Goal: Use online tool/utility: Utilize a website feature to perform a specific function

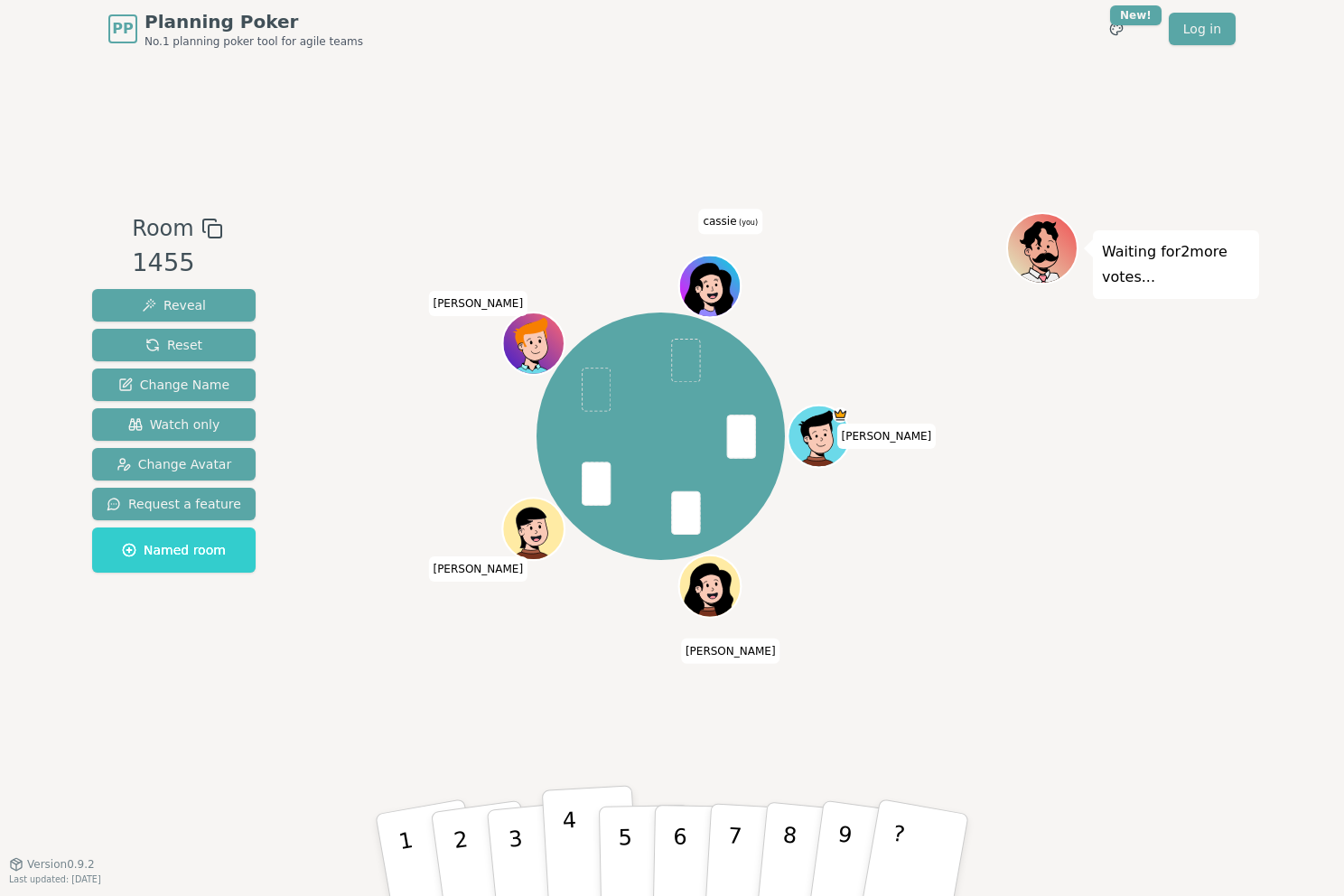
click at [574, 861] on p "4" at bounding box center [571, 856] width 20 height 99
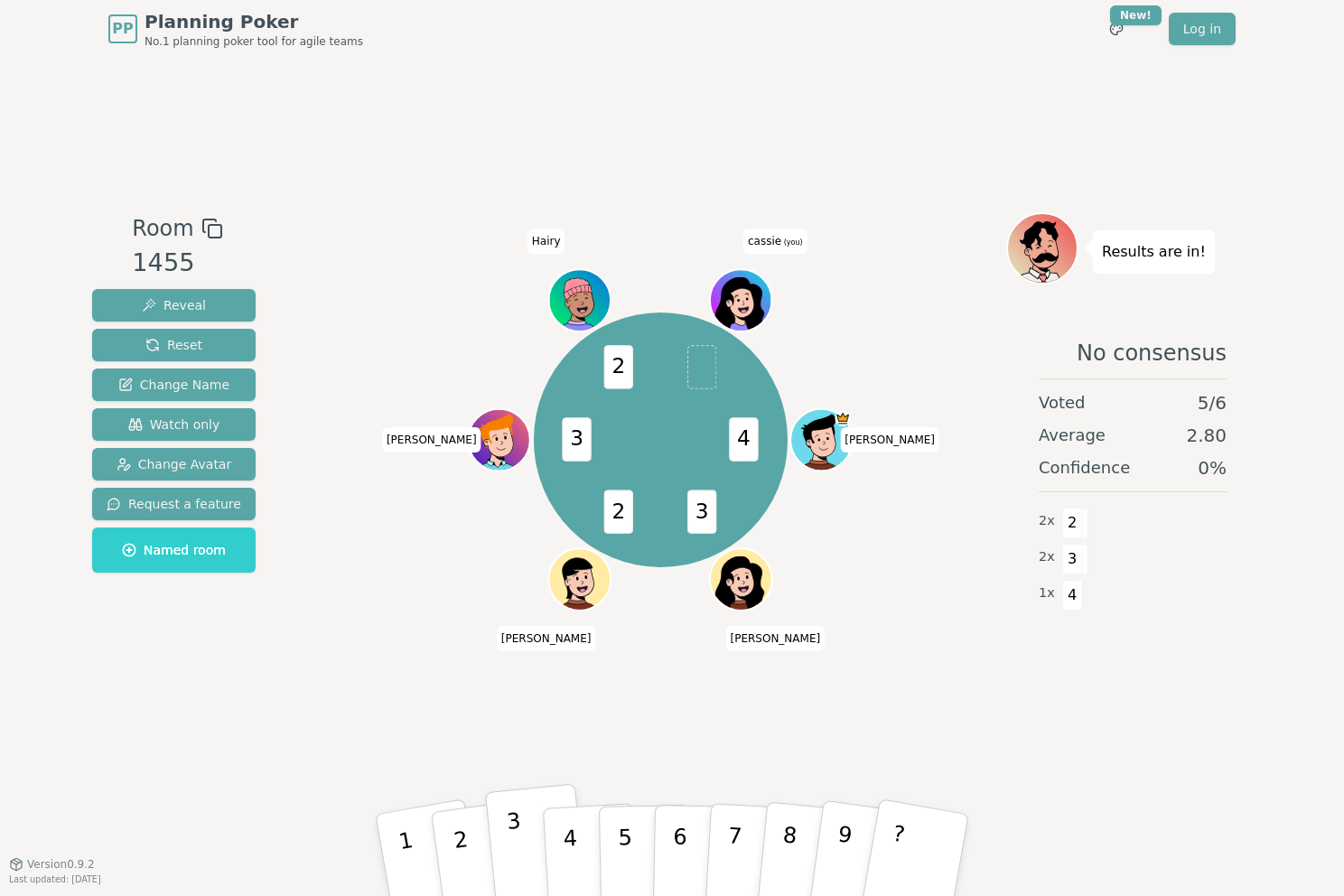
click at [525, 843] on button "3" at bounding box center [536, 855] width 103 height 143
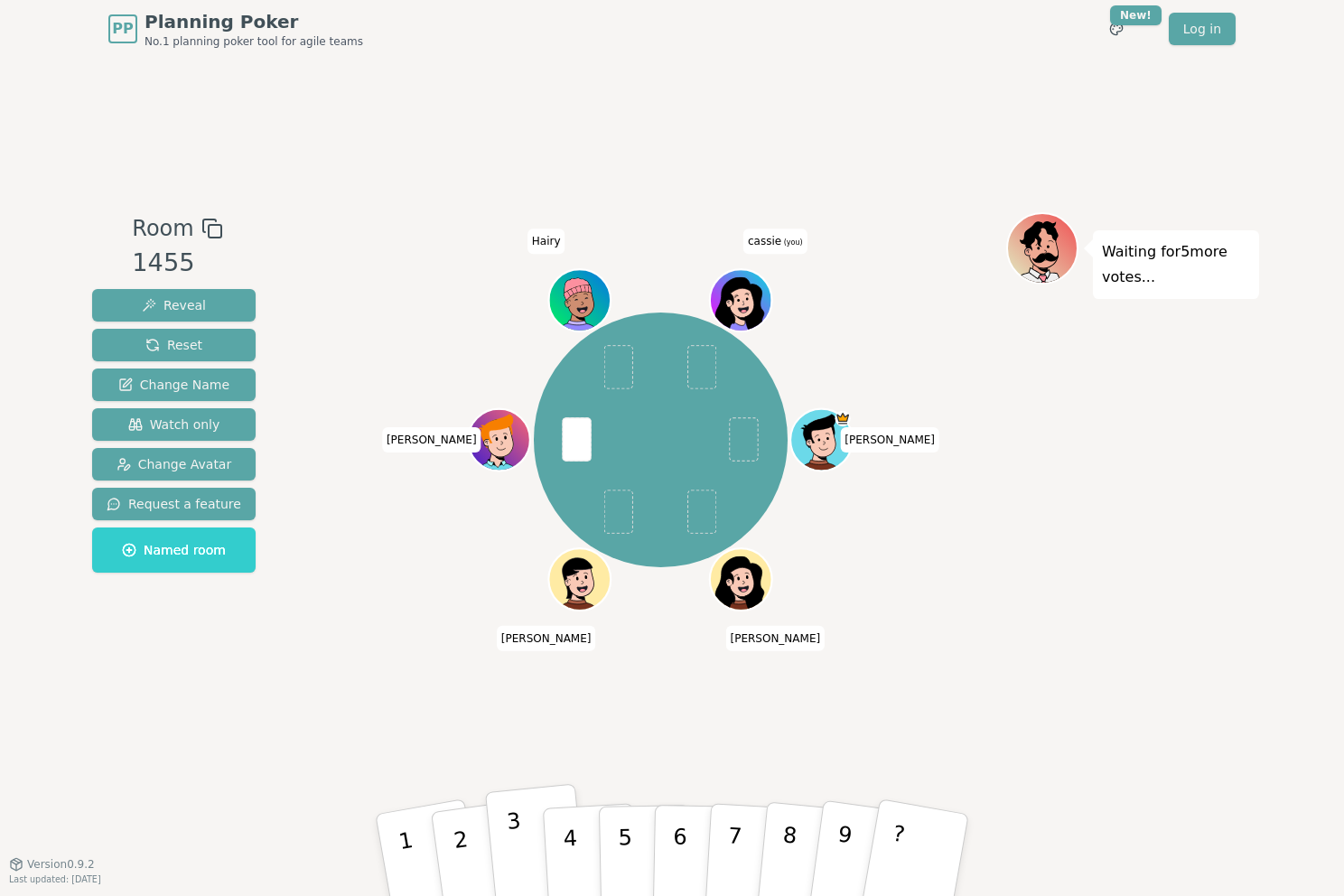
click at [525, 839] on button "3" at bounding box center [536, 855] width 103 height 143
click at [567, 845] on p "4" at bounding box center [571, 856] width 20 height 99
click at [529, 839] on button "3" at bounding box center [536, 855] width 103 height 143
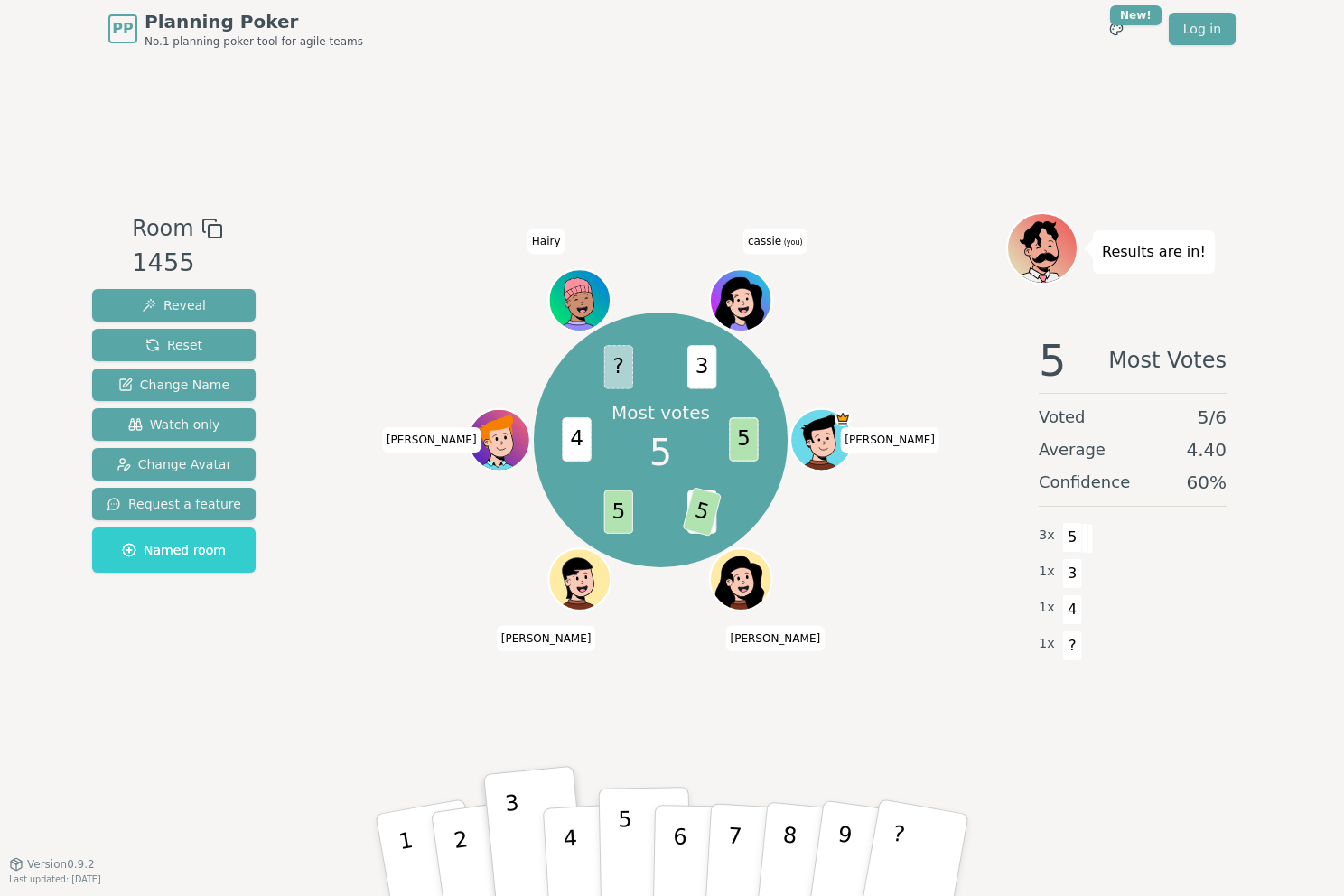
click at [617, 840] on button "5" at bounding box center [645, 854] width 93 height 137
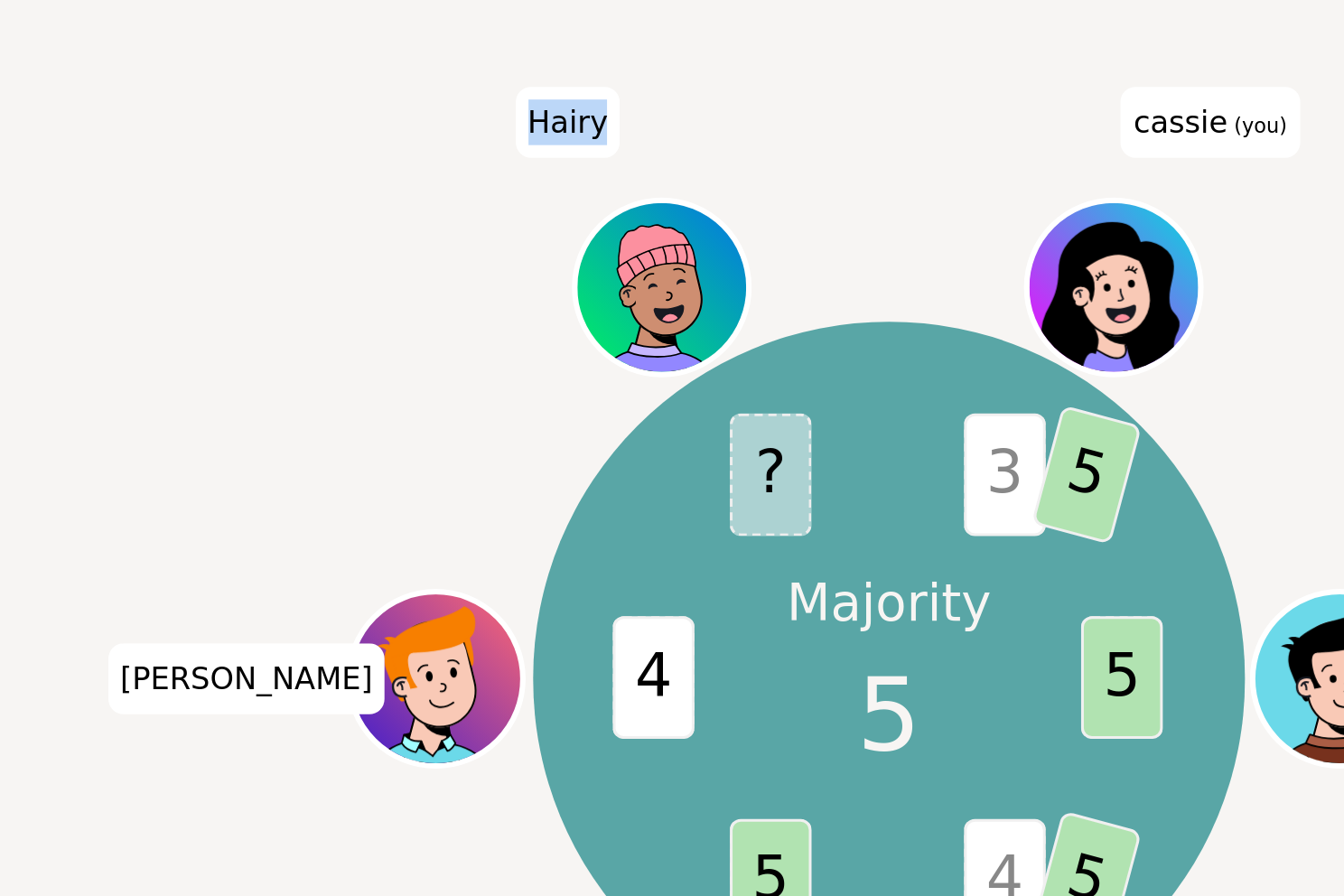
drag, startPoint x: 536, startPoint y: 240, endPoint x: 559, endPoint y: 241, distance: 23.0
click at [559, 241] on span "Hairy" at bounding box center [546, 241] width 38 height 26
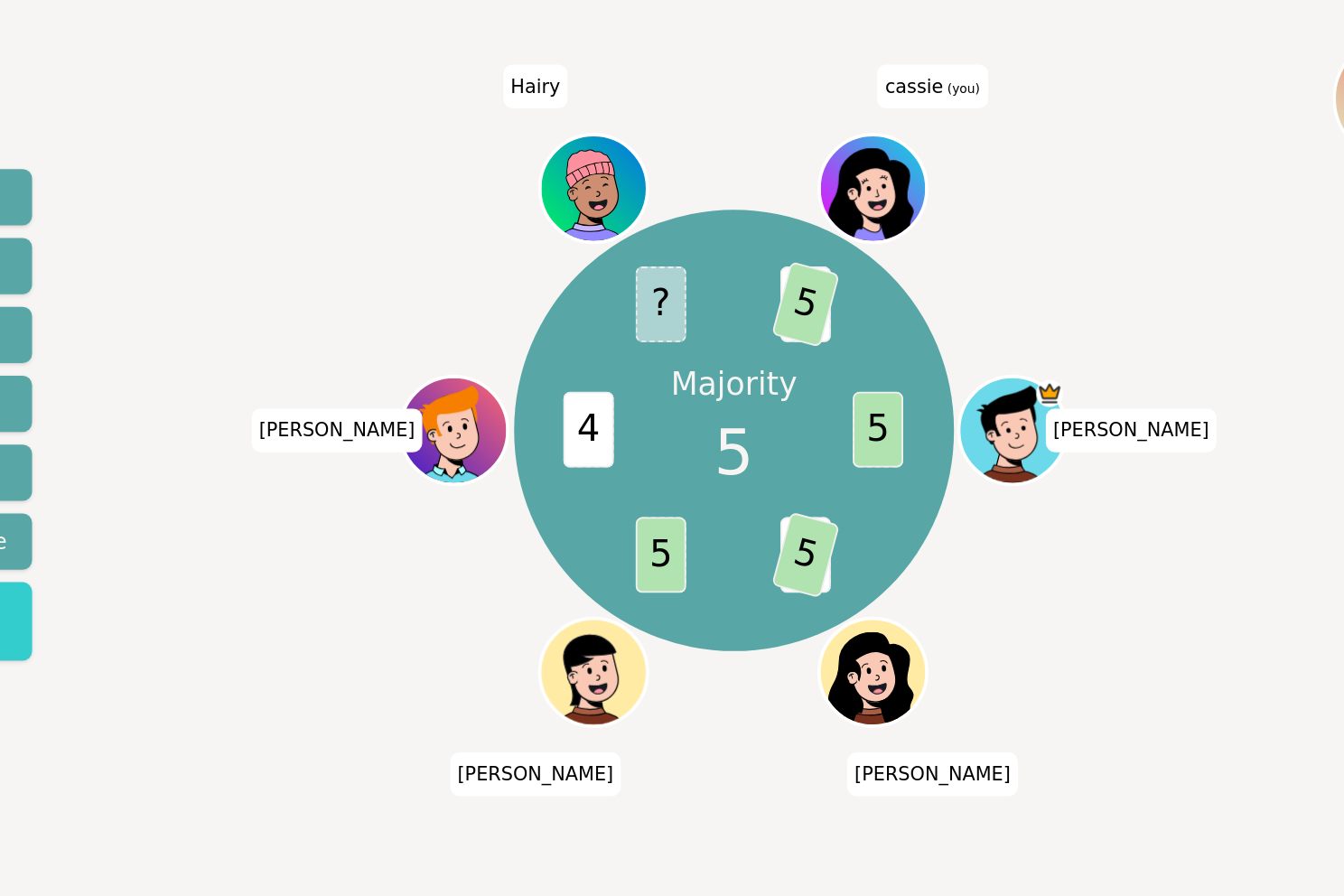
click at [695, 274] on div "Majority 5 5 4 5 5 4 ? 3 5 Nick Ali Carlos Andrew Hairy cassie (you)" at bounding box center [660, 439] width 690 height 390
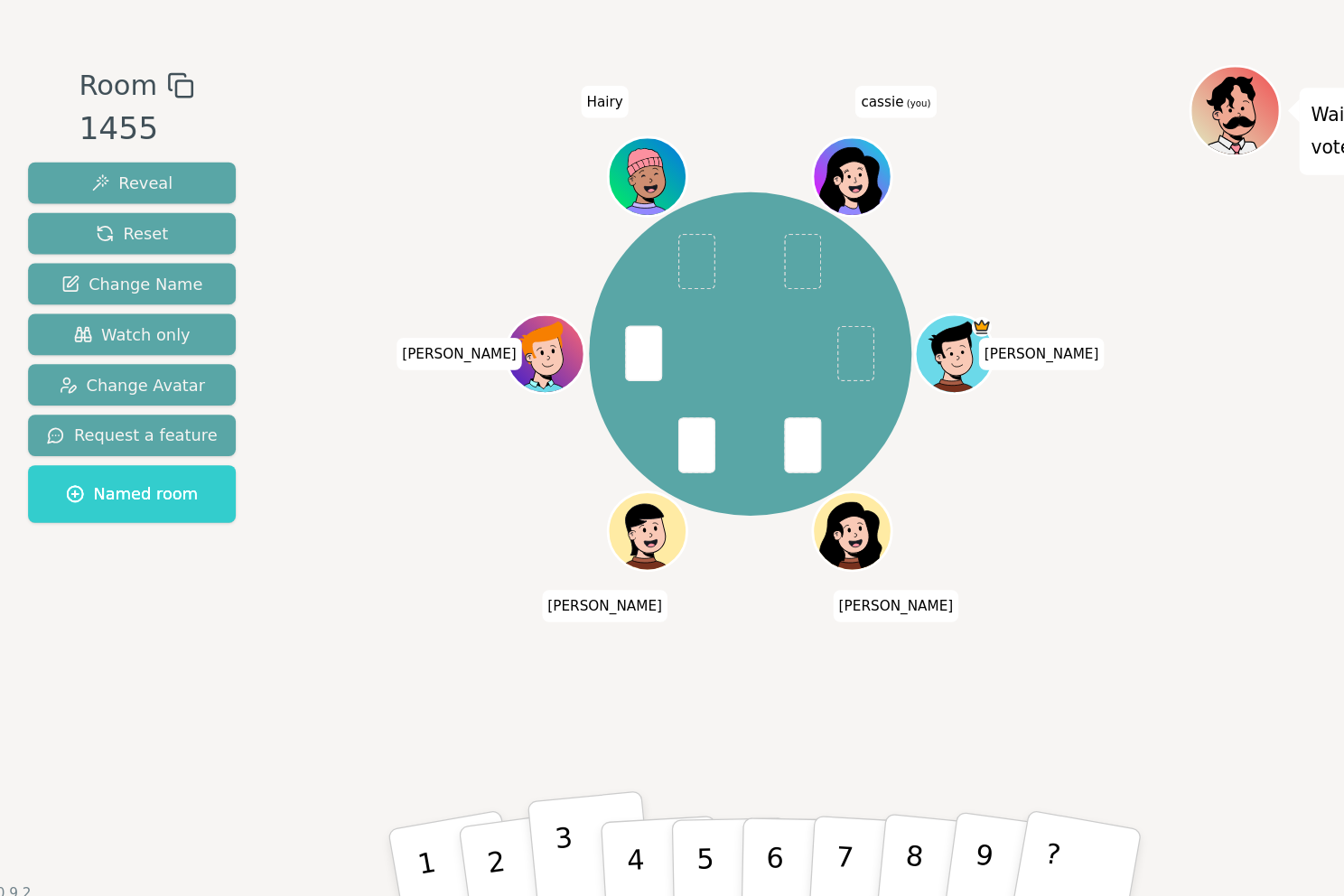
click at [516, 838] on p "3" at bounding box center [517, 857] width 24 height 99
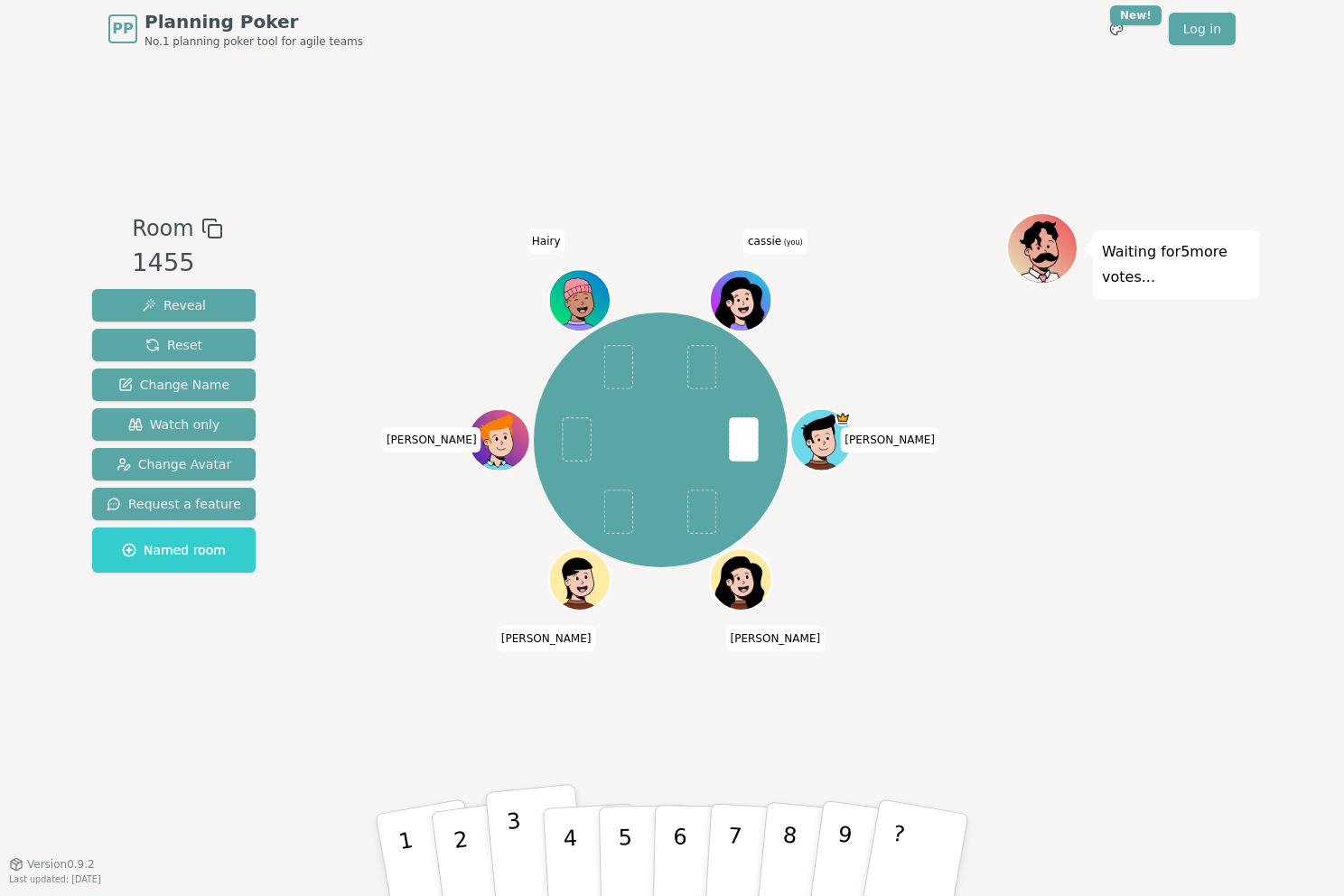
click at [504, 823] on button "3" at bounding box center [536, 855] width 103 height 143
